Goal: Download file/media

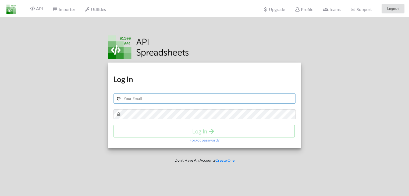
click at [143, 98] on input "text" at bounding box center [205, 99] width 182 height 10
type input "[EMAIL_ADDRESS][DOMAIN_NAME]"
click at [150, 126] on button "Log In" at bounding box center [204, 131] width 181 height 13
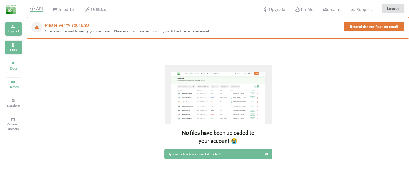
click at [12, 27] on icon at bounding box center [13, 25] width 4 height 3
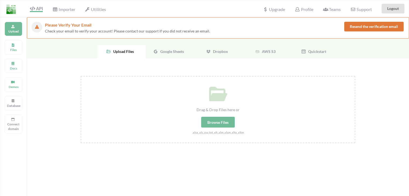
click at [226, 122] on div "Browse Files" at bounding box center [218, 122] width 34 height 11
click at [81, 76] on input "Drag & Drop Files here or Browse Files .xlsx,.xls,.csv,.txt,.xlt,.xlm,.xlsm,.xl…" at bounding box center [81, 76] width 0 height 0
type input "C:\fakepath\Zygal FSIE.xlsx"
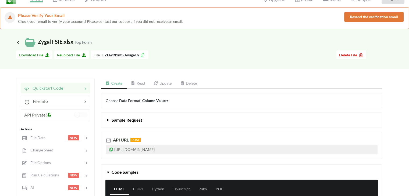
scroll to position [27, 0]
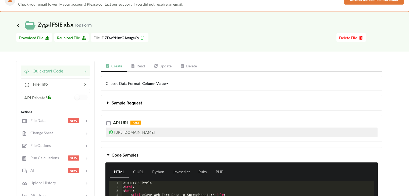
click at [111, 132] on icon at bounding box center [111, 132] width 5 height 4
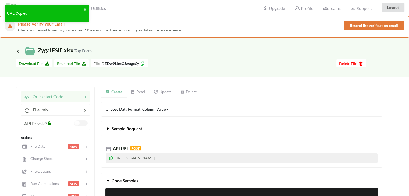
scroll to position [0, 0]
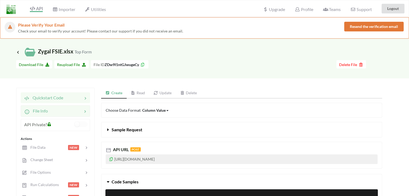
click at [67, 111] on div at bounding box center [65, 111] width 34 height 6
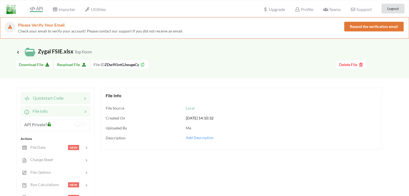
click at [51, 96] on span "Quickstart Code" at bounding box center [47, 98] width 34 height 5
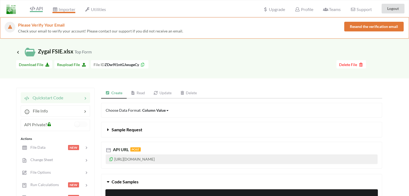
click at [62, 9] on span "Importer" at bounding box center [63, 10] width 23 height 6
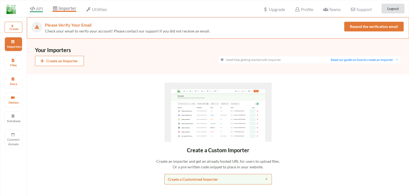
click at [30, 8] on icon at bounding box center [32, 8] width 5 height 4
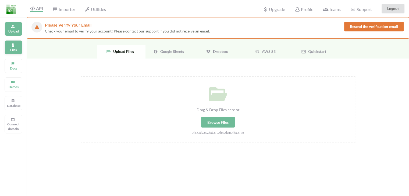
click at [14, 45] on icon at bounding box center [13, 44] width 4 height 3
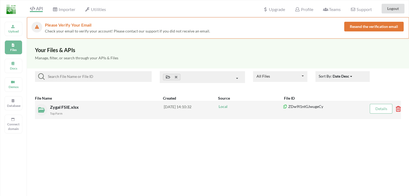
click at [63, 106] on span "Zygal FSIE.xlsx" at bounding box center [65, 107] width 30 height 5
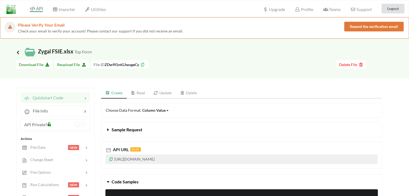
click at [19, 50] on icon at bounding box center [18, 52] width 5 height 4
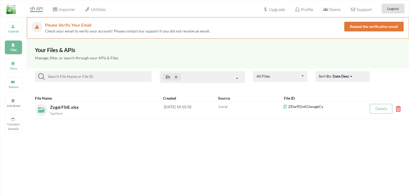
click at [168, 164] on div "Your Files & APIs Manage, filter, or search through your APIs & Files All Files…" at bounding box center [218, 137] width 382 height 196
click at [149, 139] on div "Your Files & APIs Manage, filter, or search through your APIs & Files All Files…" at bounding box center [218, 137] width 382 height 196
click at [129, 148] on div "Your Files & APIs Manage, filter, or search through your APIs & Files All Files…" at bounding box center [218, 137] width 382 height 196
click at [387, 80] on div at bounding box center [389, 77] width 31 height 12
drag, startPoint x: 407, startPoint y: 0, endPoint x: 283, endPoint y: 164, distance: 205.5
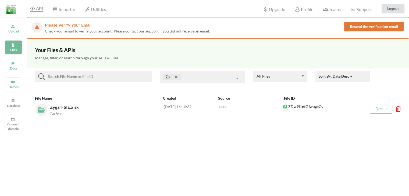
click at [283, 164] on div "Your Files & APIs Manage, filter, or search through your APIs & Files All Files…" at bounding box center [218, 137] width 382 height 196
click at [373, 141] on div "Your Files & APIs Manage, filter, or search through your APIs & Files All Files…" at bounding box center [218, 137] width 382 height 196
click at [280, 168] on div "Your Files & APIs Manage, filter, or search through your APIs & Files All Files…" at bounding box center [218, 137] width 382 height 196
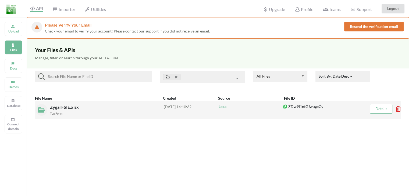
click at [61, 108] on span "Zygal FSIE.xlsx" at bounding box center [65, 107] width 30 height 5
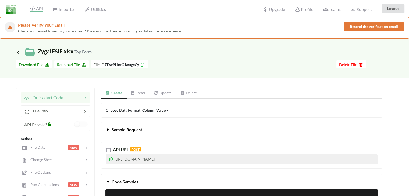
click at [41, 64] on span "Download File" at bounding box center [34, 64] width 31 height 5
click at [28, 65] on span "Download File" at bounding box center [34, 64] width 31 height 5
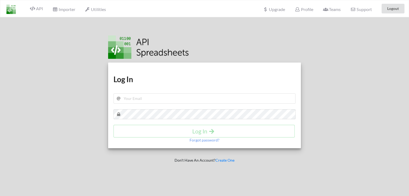
click at [148, 81] on h1 "Log In" at bounding box center [205, 80] width 182 height 10
click at [145, 95] on input "text" at bounding box center [205, 99] width 182 height 10
click at [129, 98] on input "yas@thepoised.in" at bounding box center [205, 99] width 182 height 10
type input "[EMAIL_ADDRESS][DOMAIN_NAME]"
click at [296, 176] on div "Download hidden Download hidden Log In yash@thepoised.in Log In Forgot password…" at bounding box center [204, 115] width 209 height 196
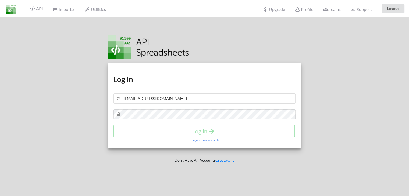
click at [288, 180] on div "Download hidden Download hidden Log In yash@thepoised.in Log In Forgot password…" at bounding box center [204, 115] width 209 height 196
click at [66, 71] on div at bounding box center [48, 115] width 104 height 196
click at [176, 136] on button "Log In" at bounding box center [204, 131] width 181 height 13
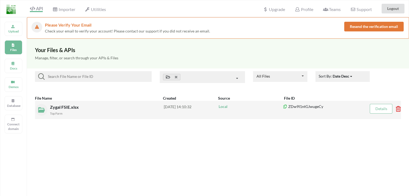
click at [63, 106] on span "Zygal FSIE.xlsx" at bounding box center [65, 107] width 30 height 5
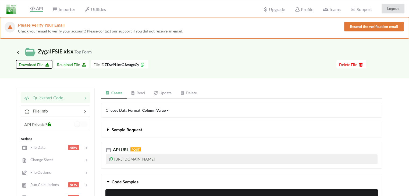
click at [33, 64] on span "Download File" at bounding box center [34, 64] width 31 height 5
click at [37, 65] on span "Download File" at bounding box center [34, 64] width 31 height 5
click at [218, 134] on button "Sample Request" at bounding box center [241, 129] width 281 height 15
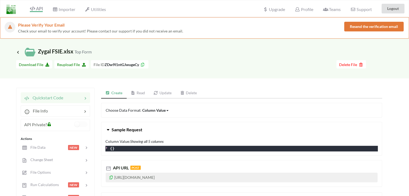
click at [208, 134] on button "Sample Request" at bounding box center [241, 129] width 281 height 15
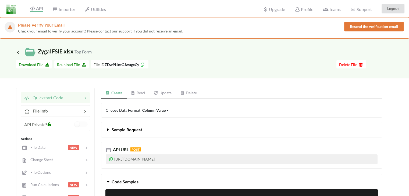
scroll to position [16, 0]
